Goal: Transaction & Acquisition: Purchase product/service

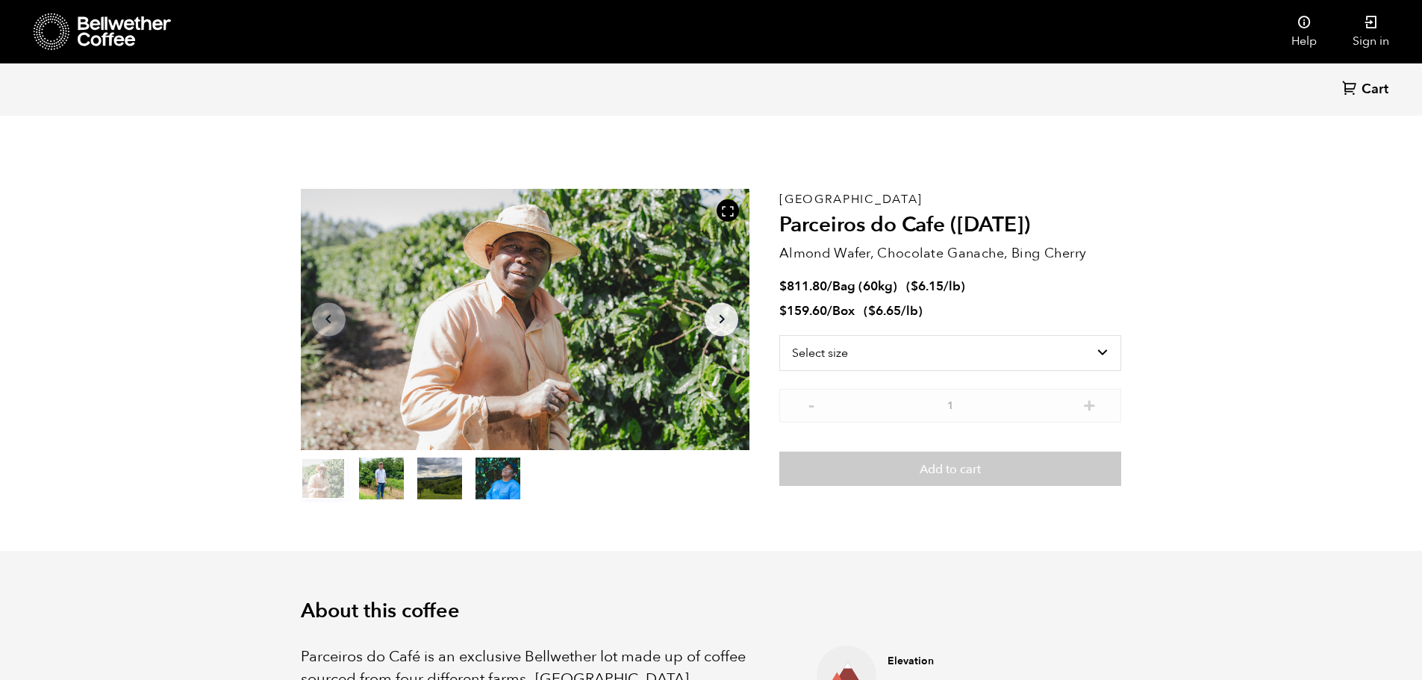
scroll to position [649, 795]
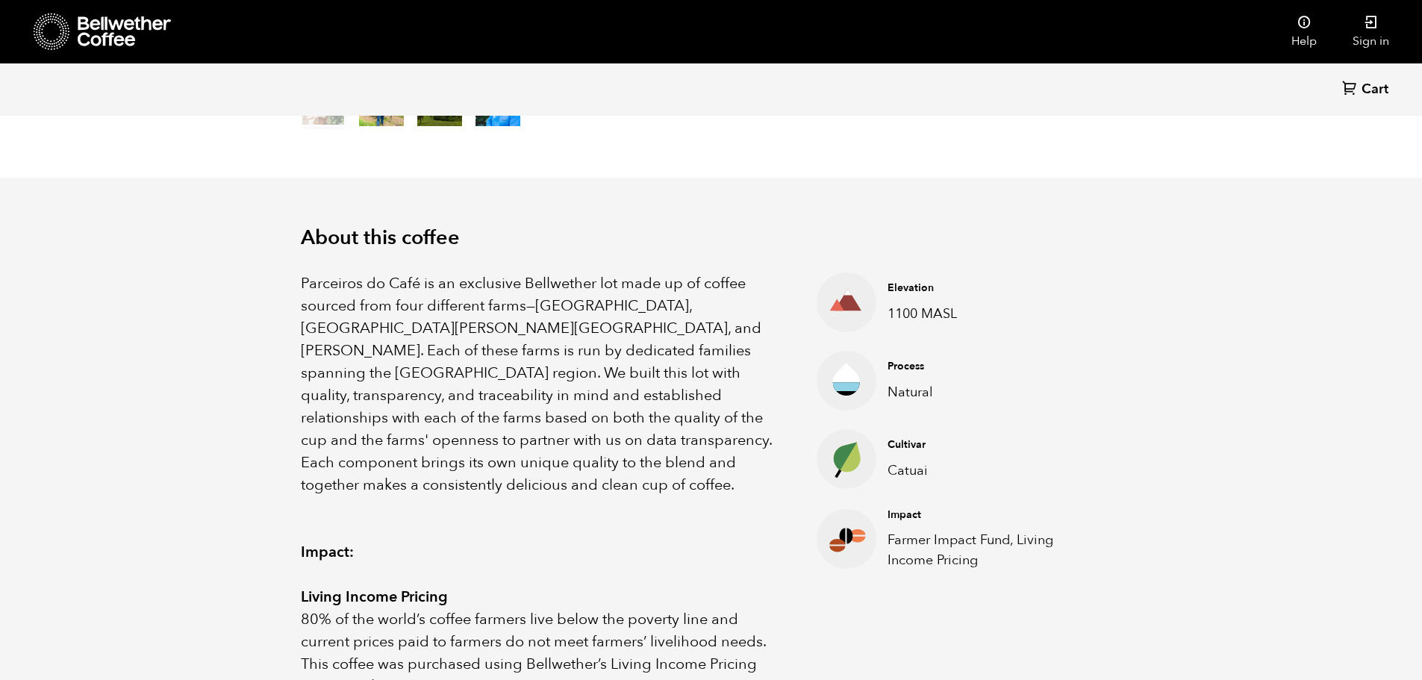
scroll to position [0, 0]
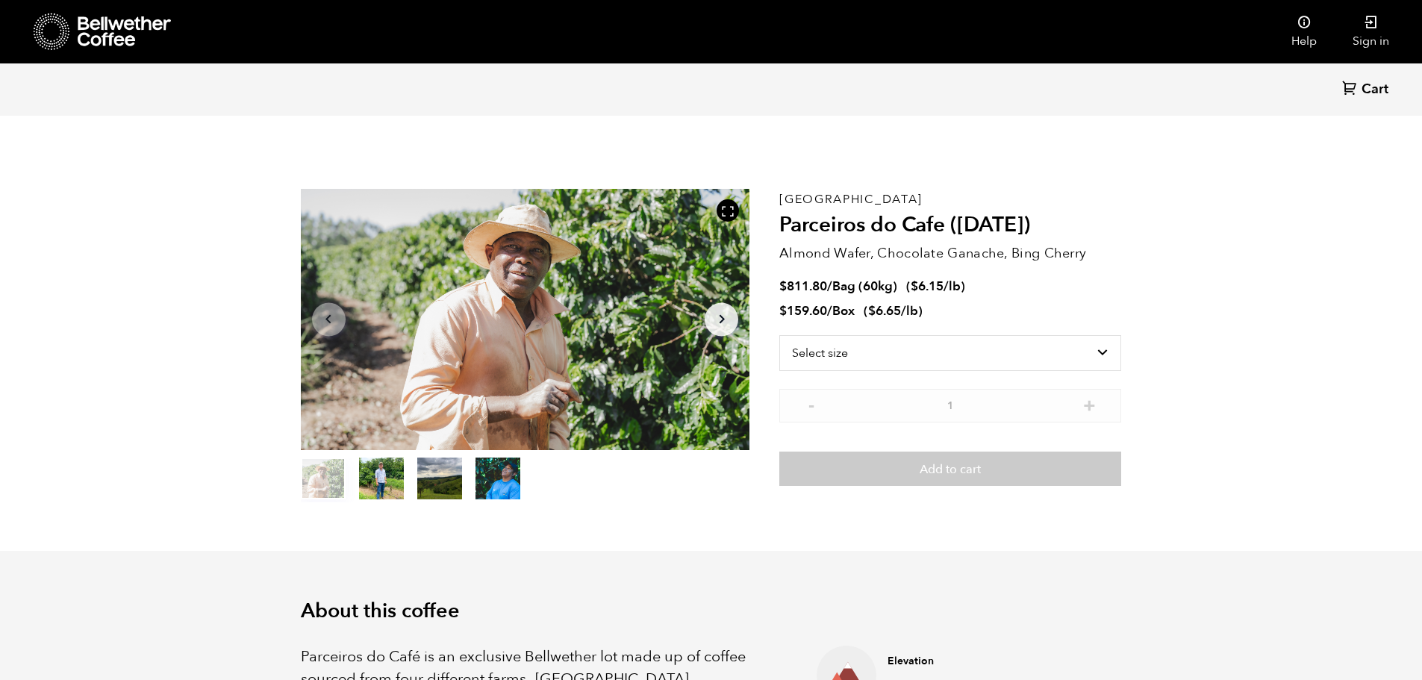
click at [54, 24] on icon at bounding box center [52, 32] width 37 height 38
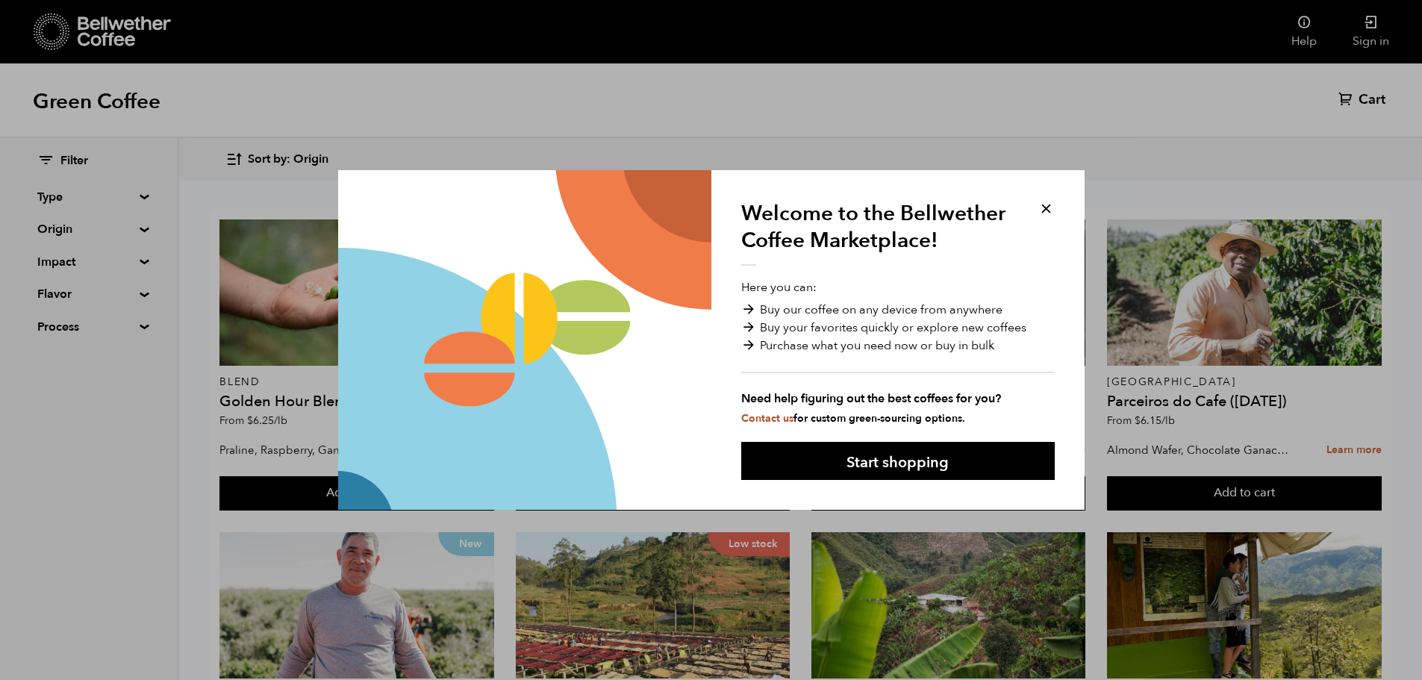
click at [1047, 207] on button at bounding box center [1046, 208] width 17 height 17
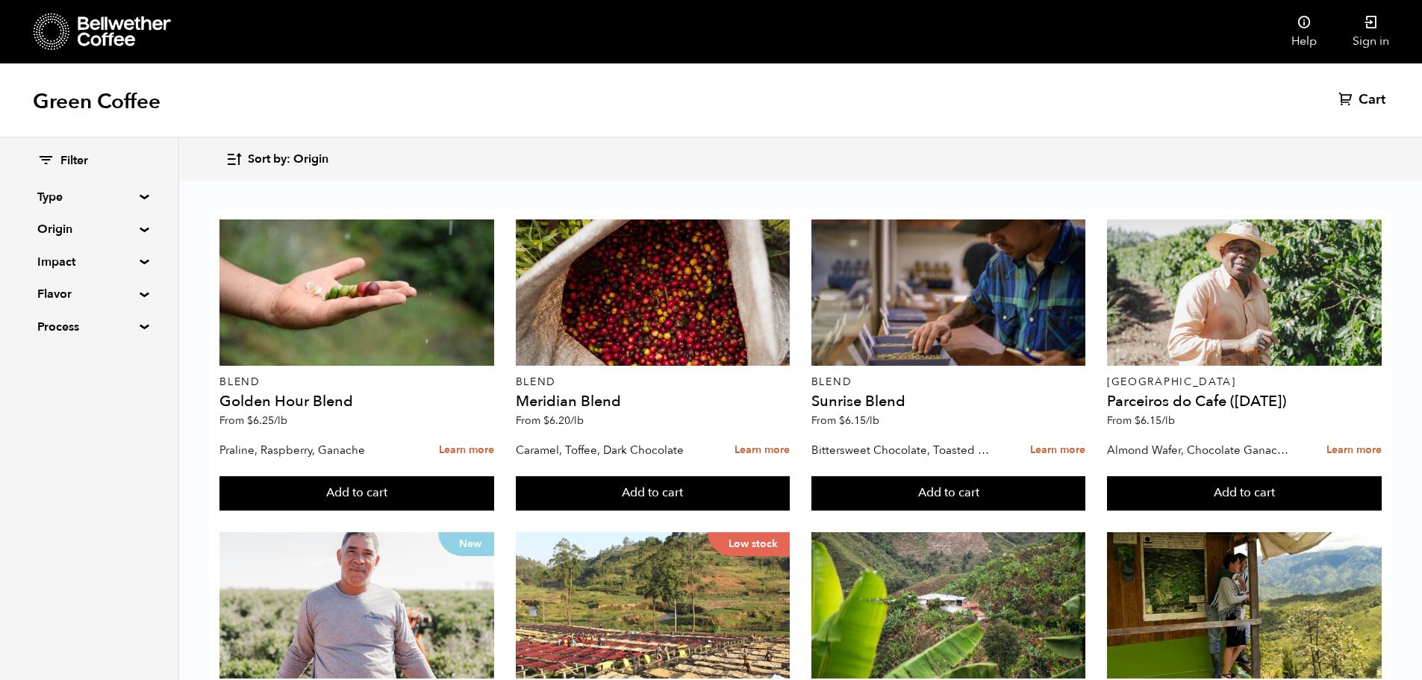
click at [134, 198] on summary "Type" at bounding box center [88, 197] width 103 height 18
click at [137, 361] on summary "Origin" at bounding box center [88, 358] width 103 height 18
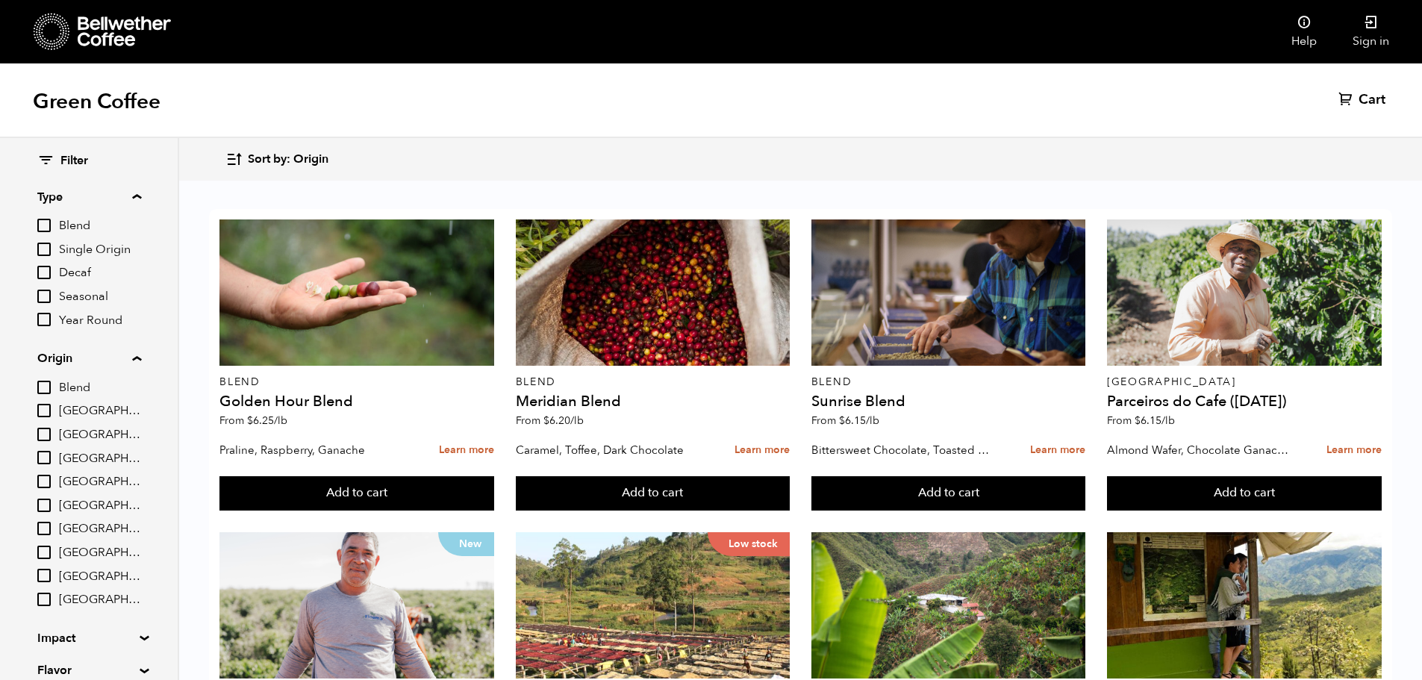
click at [137, 361] on summary "Origin" at bounding box center [89, 358] width 104 height 18
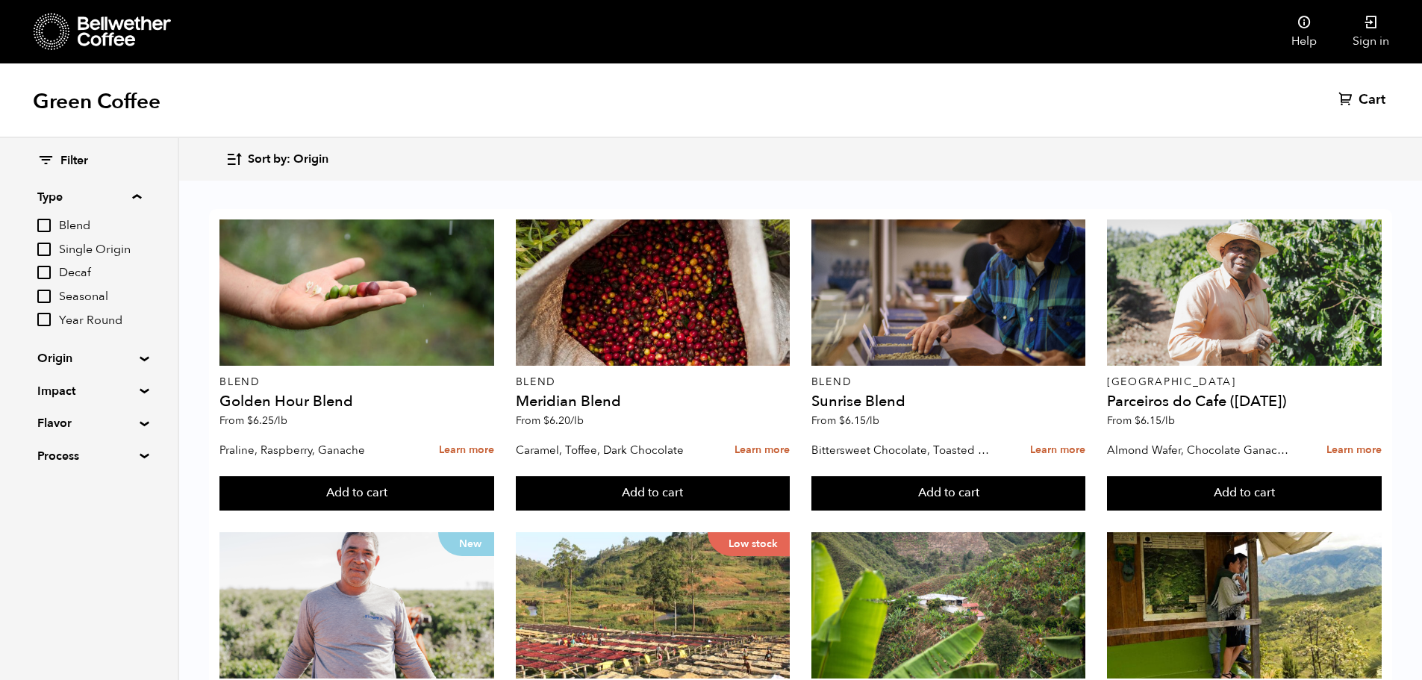
click at [137, 417] on div "Filter Type Blend Single Origin Decaf Seasonal Year Round Origin Blend Brazil B…" at bounding box center [89, 309] width 178 height 342
click at [137, 427] on div "Filter Type Blend Single Origin Decaf Seasonal Year Round Origin Blend Brazil B…" at bounding box center [89, 309] width 178 height 342
click at [139, 423] on summary "Flavor" at bounding box center [88, 423] width 103 height 18
click at [47, 524] on input "Fruity" at bounding box center [43, 523] width 13 height 13
checkbox input "true"
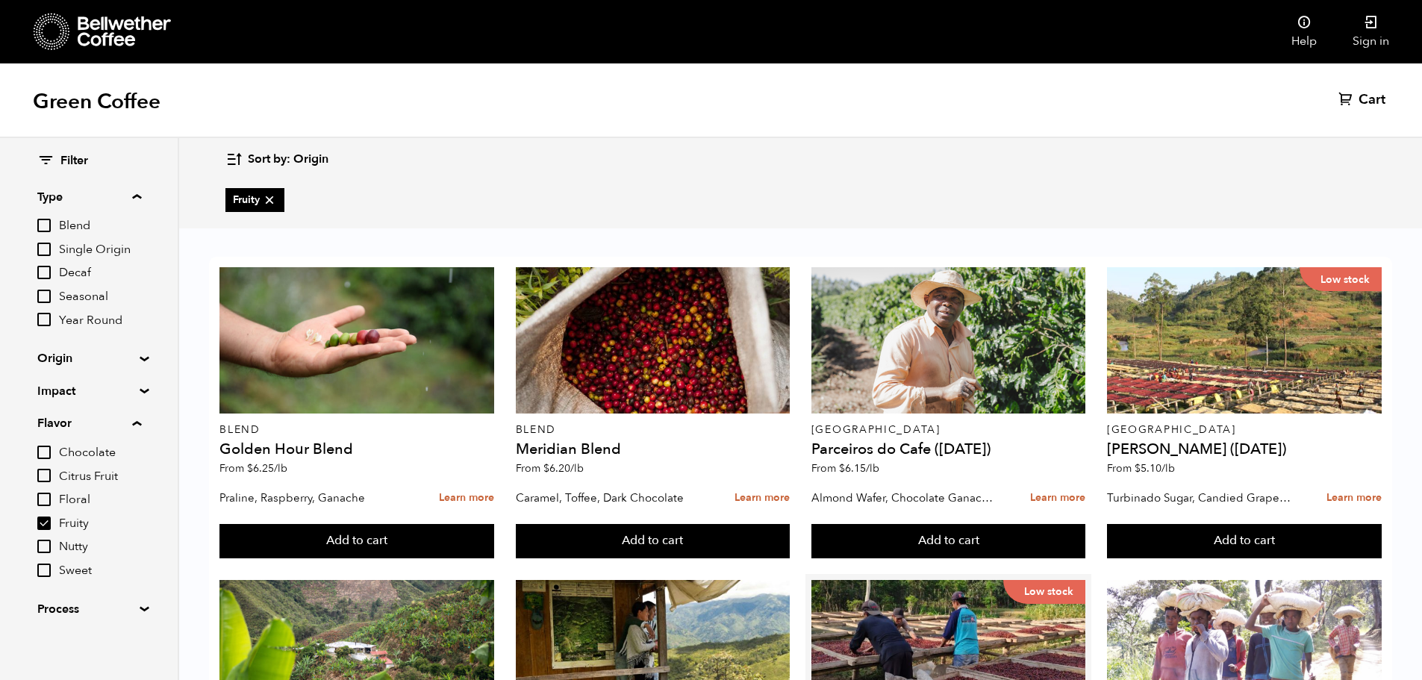
scroll to position [340, 0]
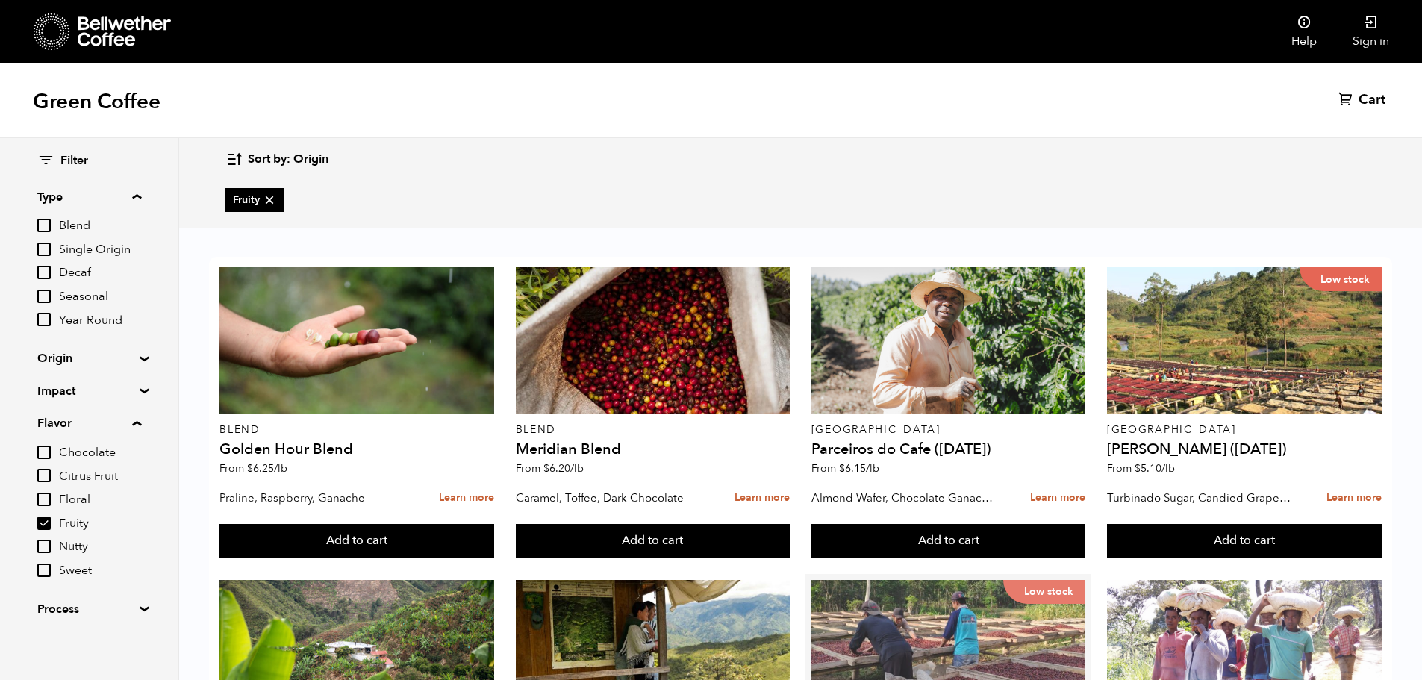
click at [864, 580] on div "Low stock" at bounding box center [948, 653] width 275 height 146
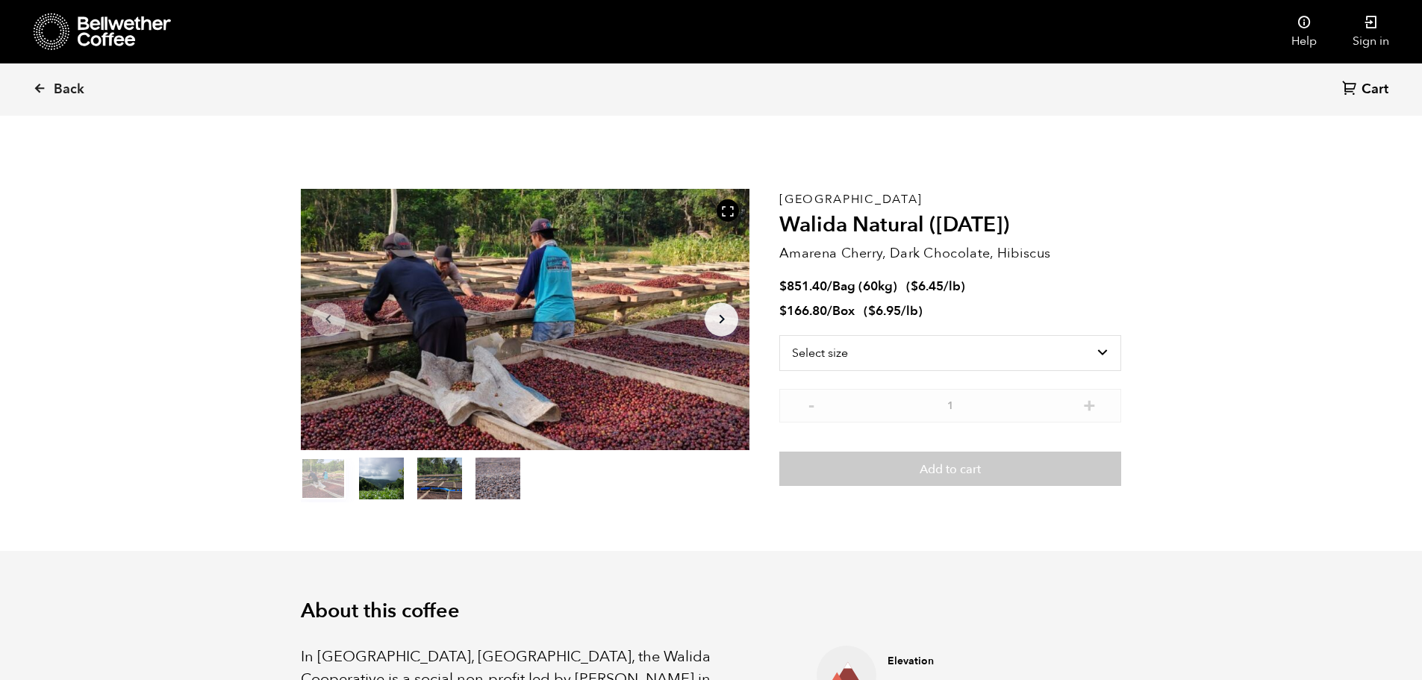
scroll to position [649, 795]
